Goal: Task Accomplishment & Management: Manage account settings

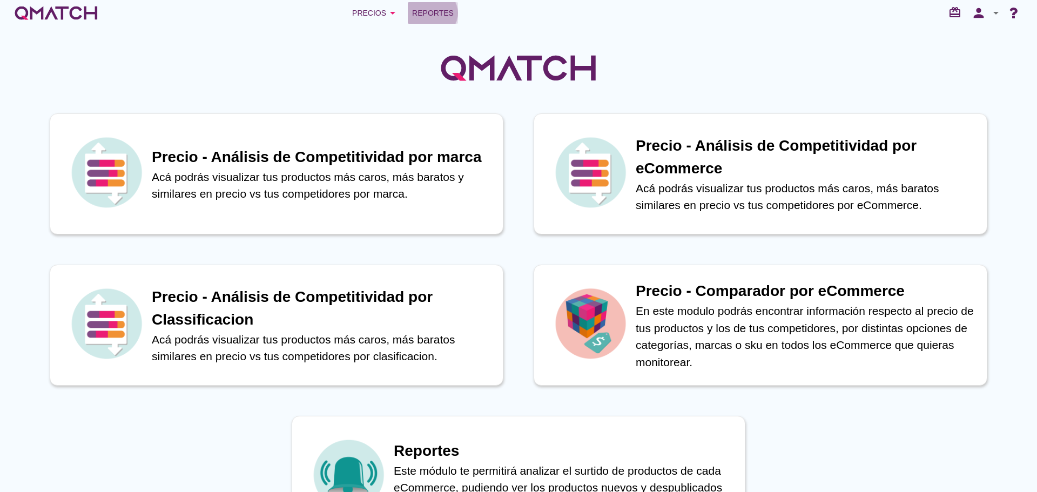
click at [424, 13] on span "Reportes" at bounding box center [433, 12] width 42 height 13
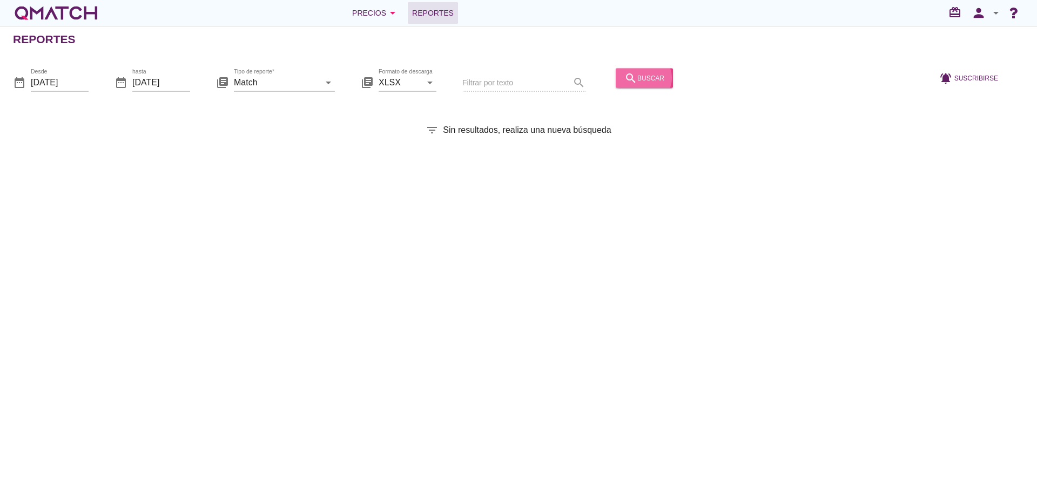
click at [625, 73] on icon "search" at bounding box center [631, 77] width 13 height 13
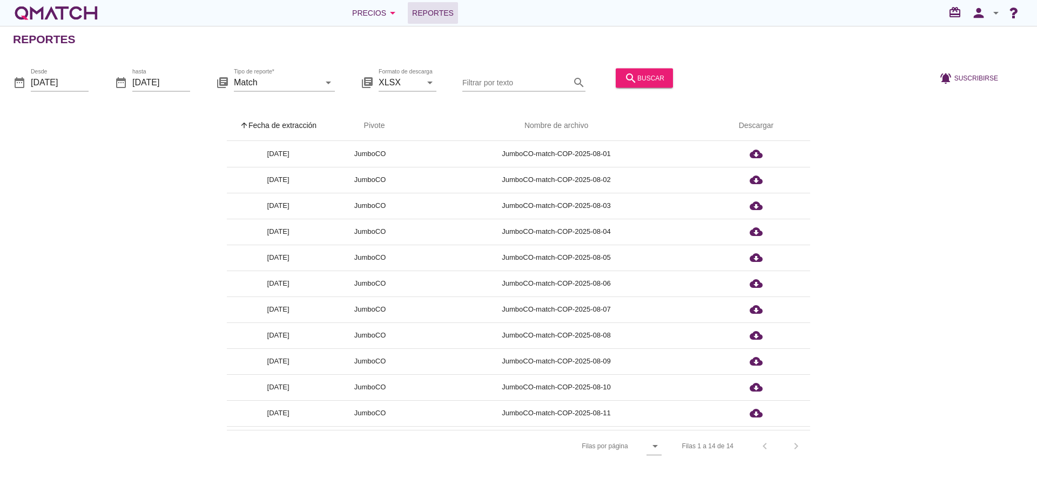
click at [303, 129] on th "arrow_upward Fecha de extracción" at bounding box center [278, 126] width 103 height 30
click at [979, 12] on icon "person" at bounding box center [979, 12] width 22 height 15
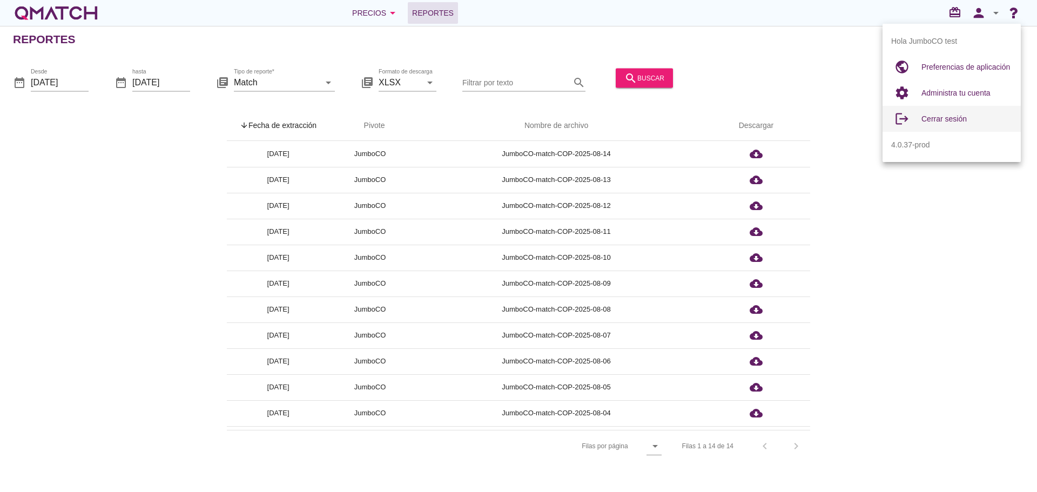
click at [941, 118] on span "Cerrar sesión" at bounding box center [944, 119] width 45 height 9
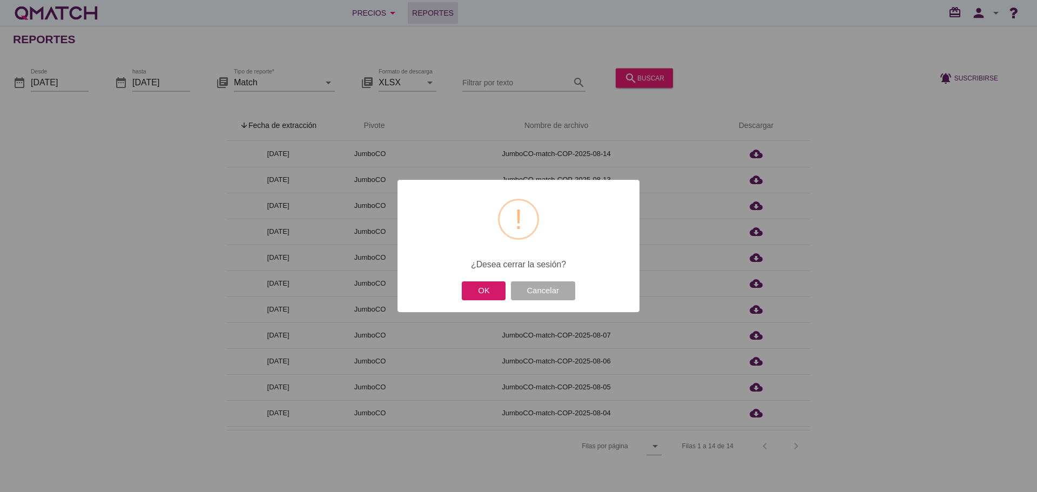
click at [501, 284] on button "OK" at bounding box center [484, 291] width 44 height 19
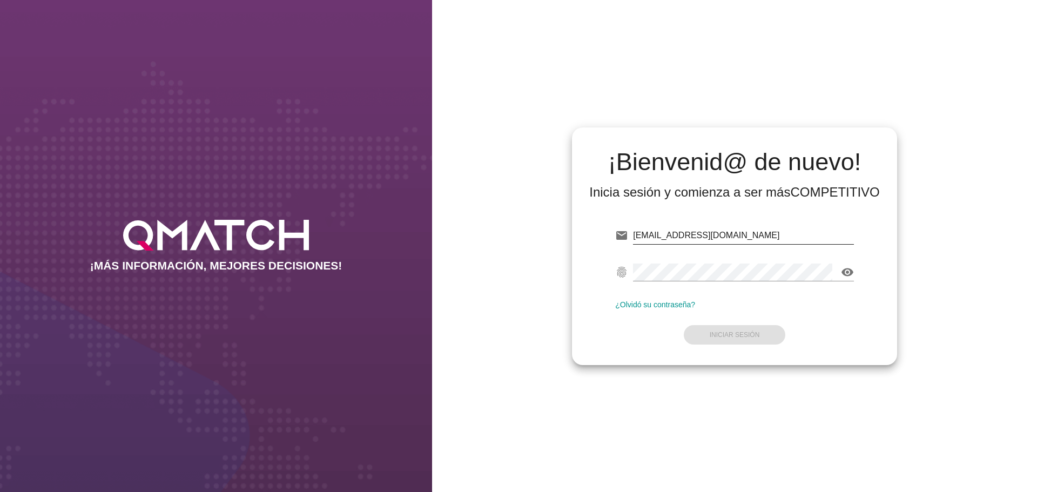
click at [728, 235] on input "[EMAIL_ADDRESS][DOMAIN_NAME]" at bounding box center [743, 235] width 221 height 17
drag, startPoint x: 755, startPoint y: 233, endPoint x: 591, endPoint y: 233, distance: 163.7
click at [591, 233] on div "email [EMAIL_ADDRESS][DOMAIN_NAME] fingerprint visibility ¿Olvidó su contraseña…" at bounding box center [735, 283] width 308 height 147
click at [773, 233] on input "test@test.starken.cl" at bounding box center [743, 235] width 221 height 17
drag, startPoint x: 773, startPoint y: 233, endPoint x: 520, endPoint y: 226, distance: 253.0
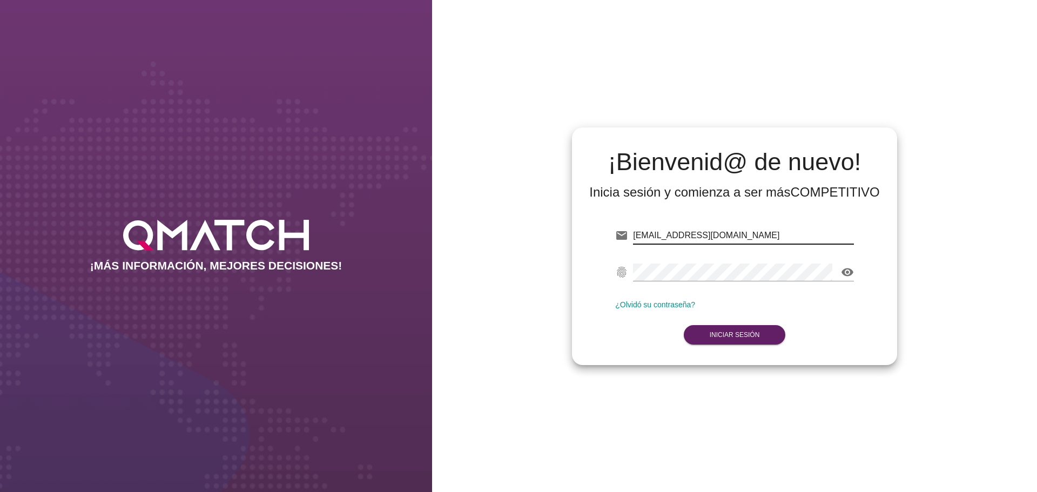
click at [521, 226] on div "¡Bienvenid@ de nuevo! Inicia sesión y comienza a ser más COMPETITIVO email test…" at bounding box center [734, 246] width 605 height 492
type input "test@test.easy.cl"
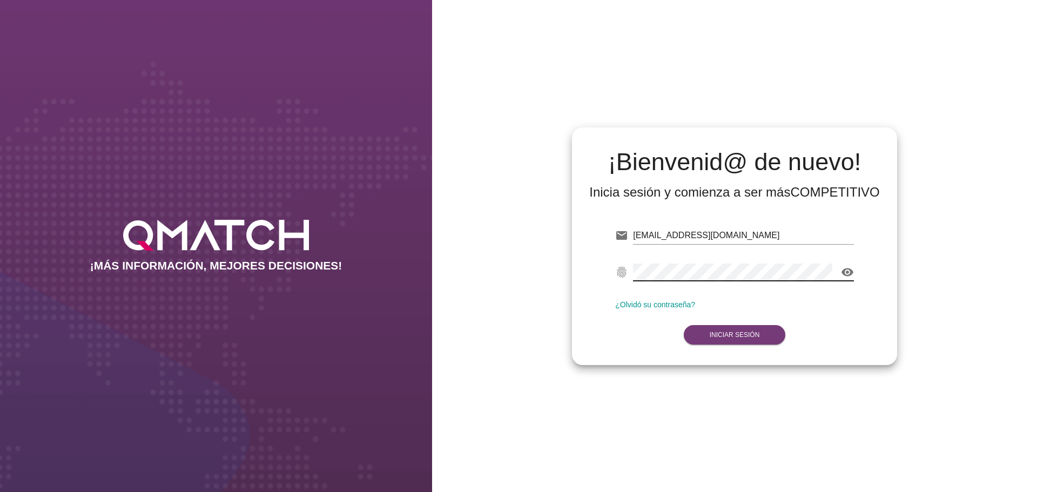
click at [738, 335] on strong "Iniciar Sesión" at bounding box center [735, 335] width 50 height 8
